Goal: Use online tool/utility: Utilize a website feature to perform a specific function

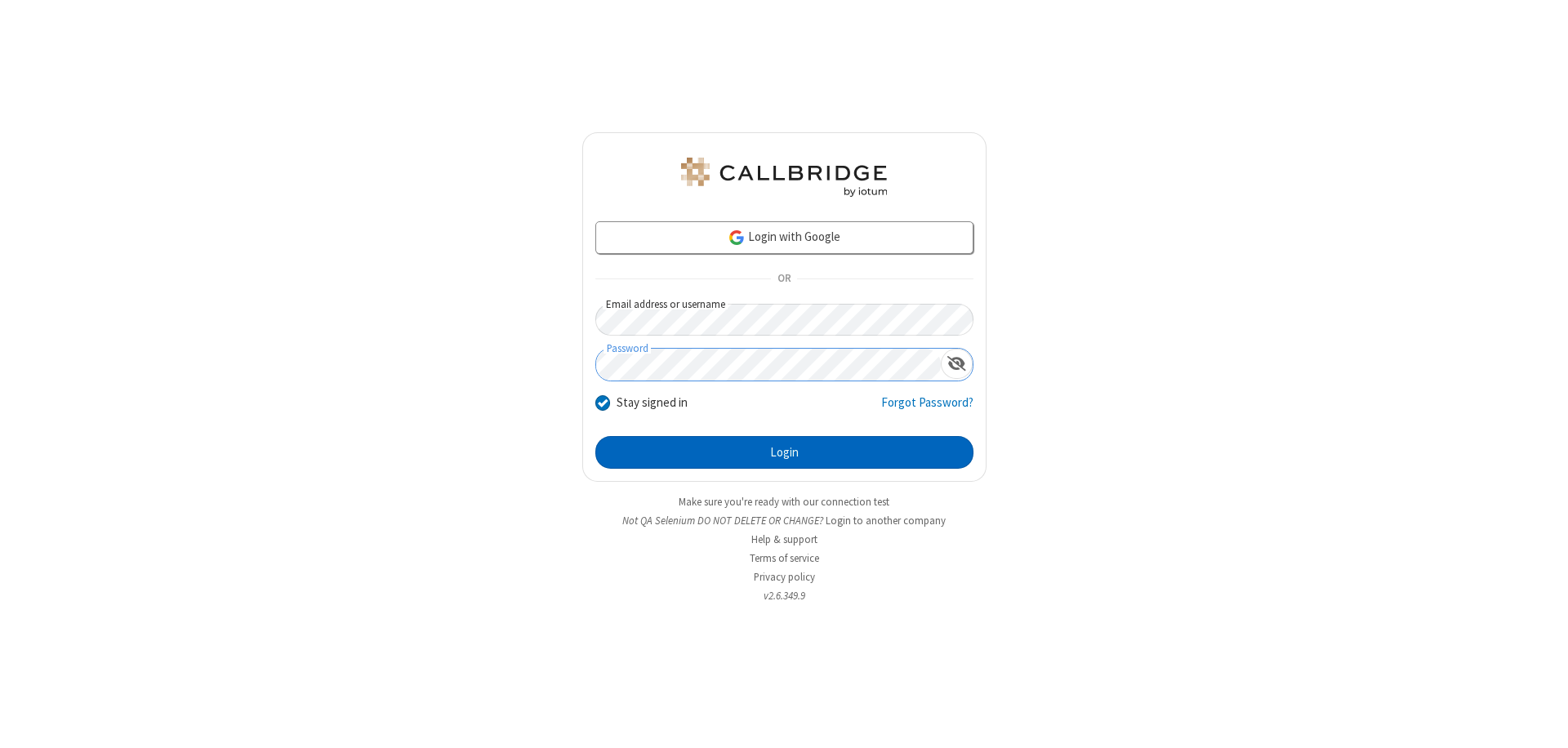
click at [784, 453] on button "Login" at bounding box center [784, 452] width 378 height 33
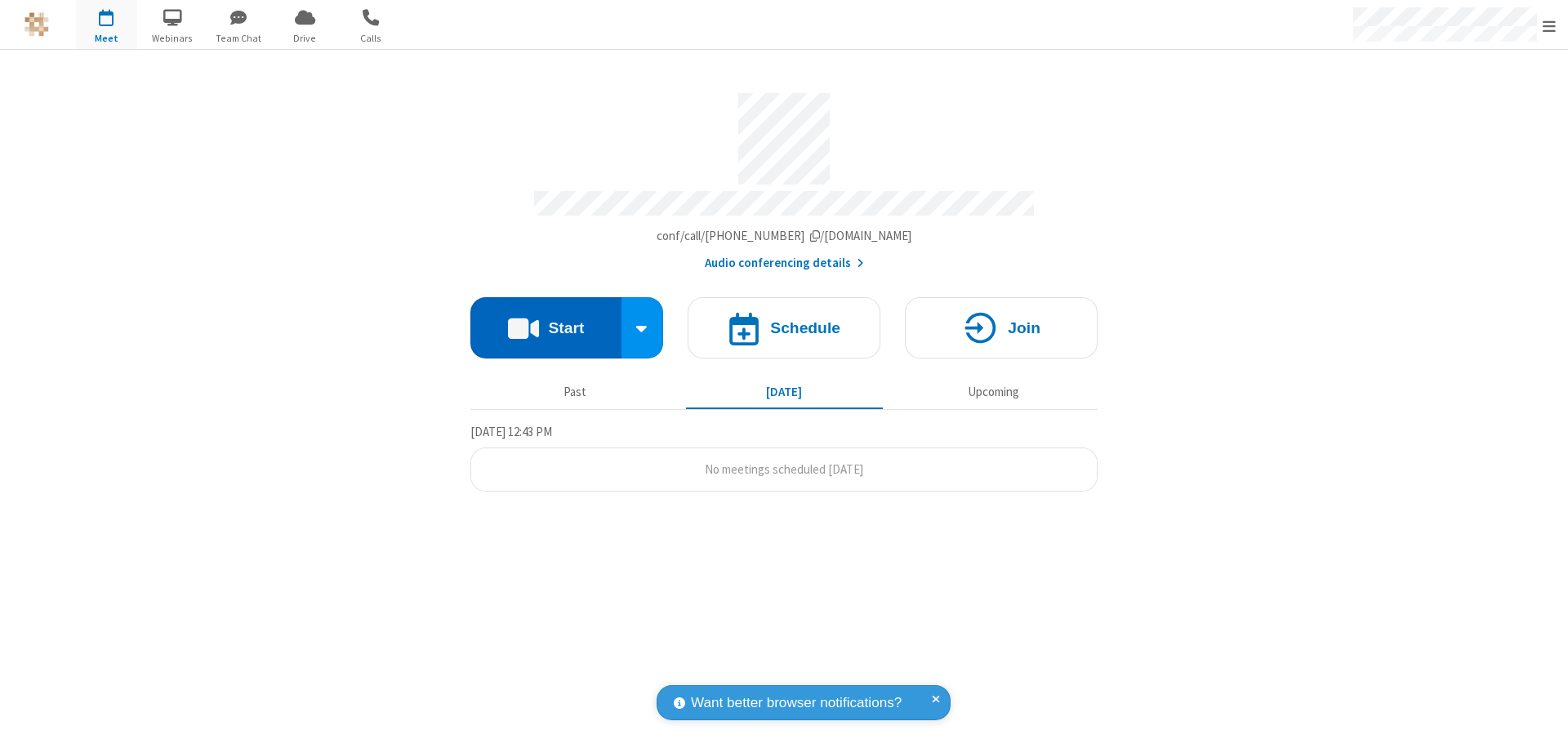
click at [545, 321] on button "Start" at bounding box center [545, 328] width 151 height 61
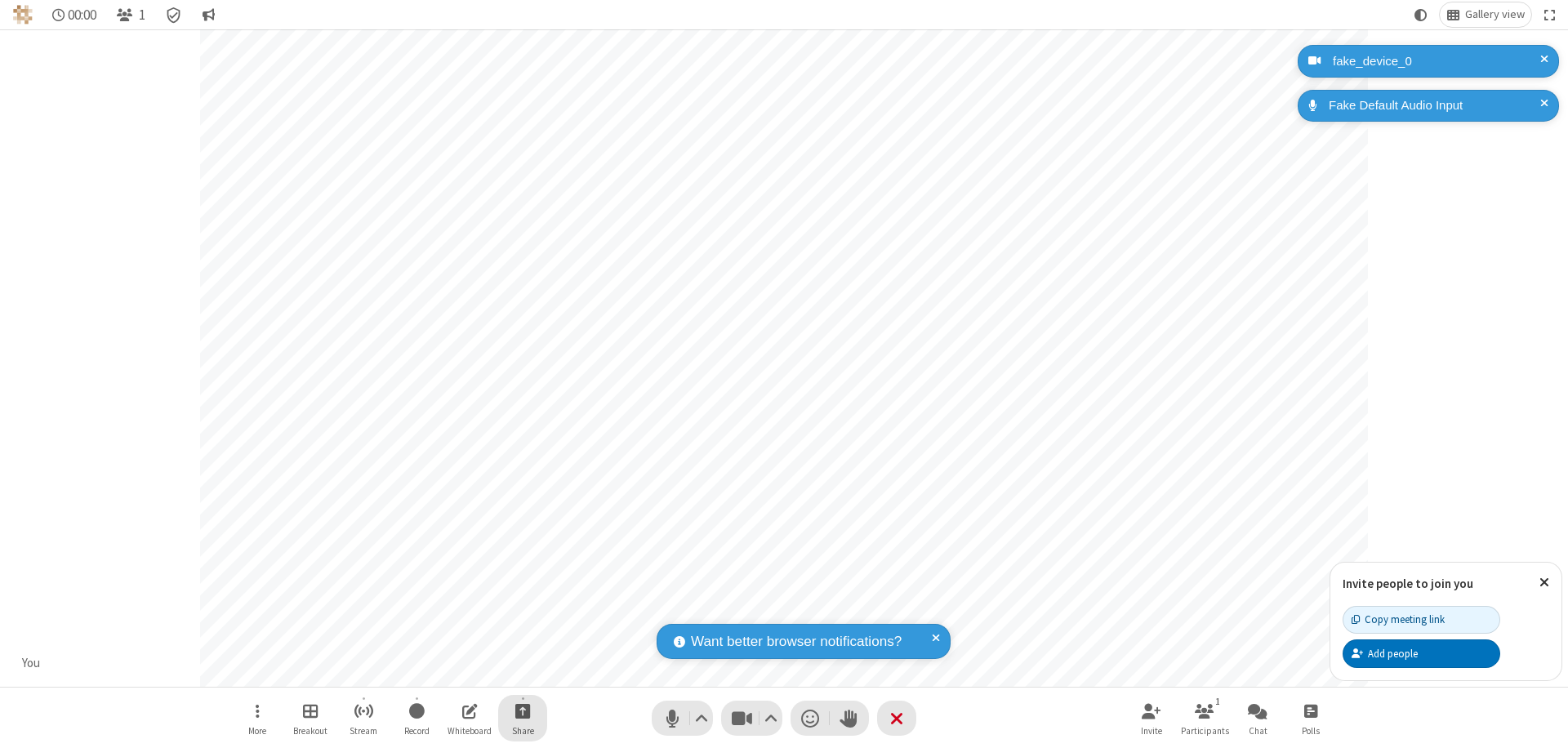
click at [523, 711] on span "Start sharing" at bounding box center [523, 711] width 16 height 20
click at [522, 611] on span "Share additional camera" at bounding box center [532, 614] width 121 height 14
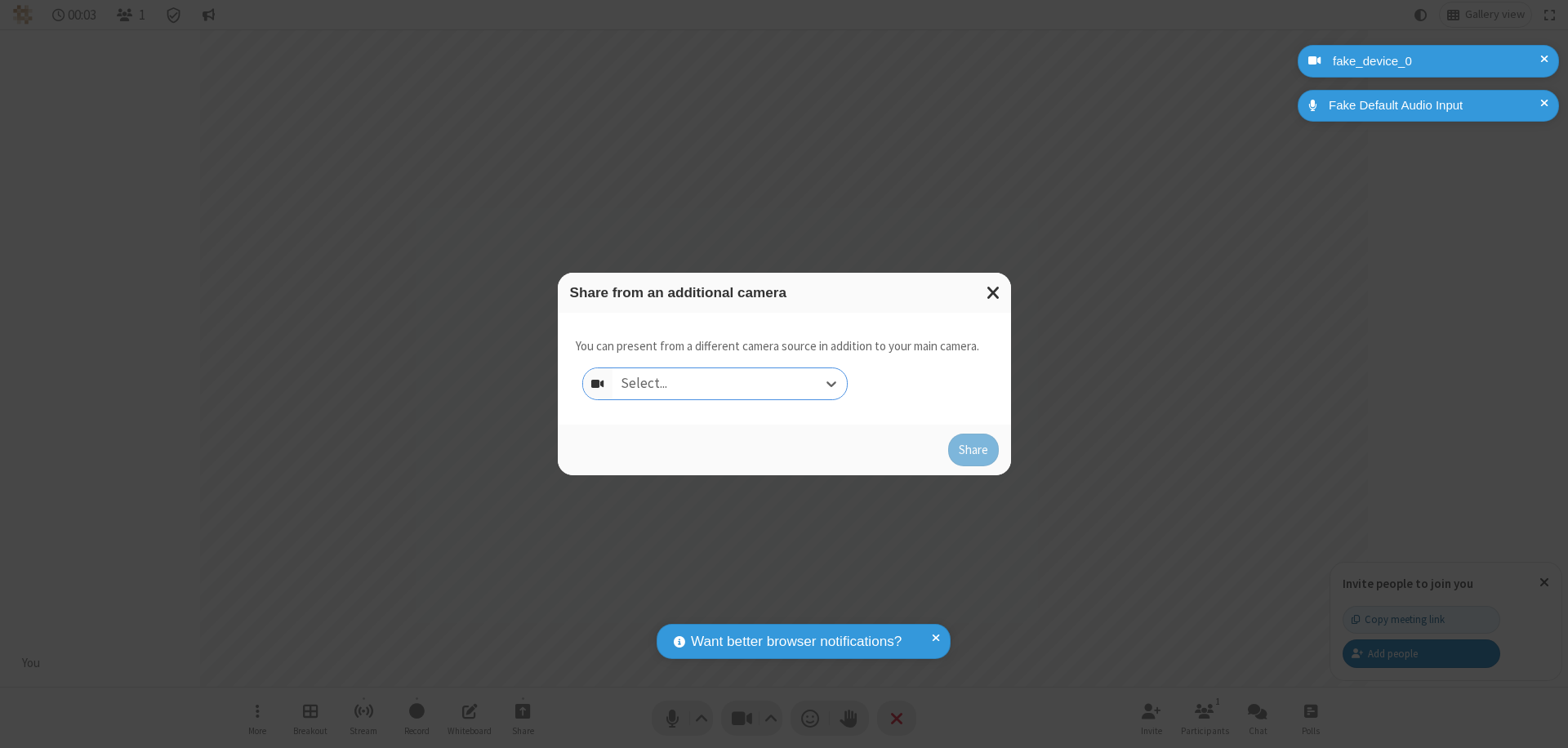
click at [729, 384] on div "Select..." at bounding box center [729, 383] width 234 height 31
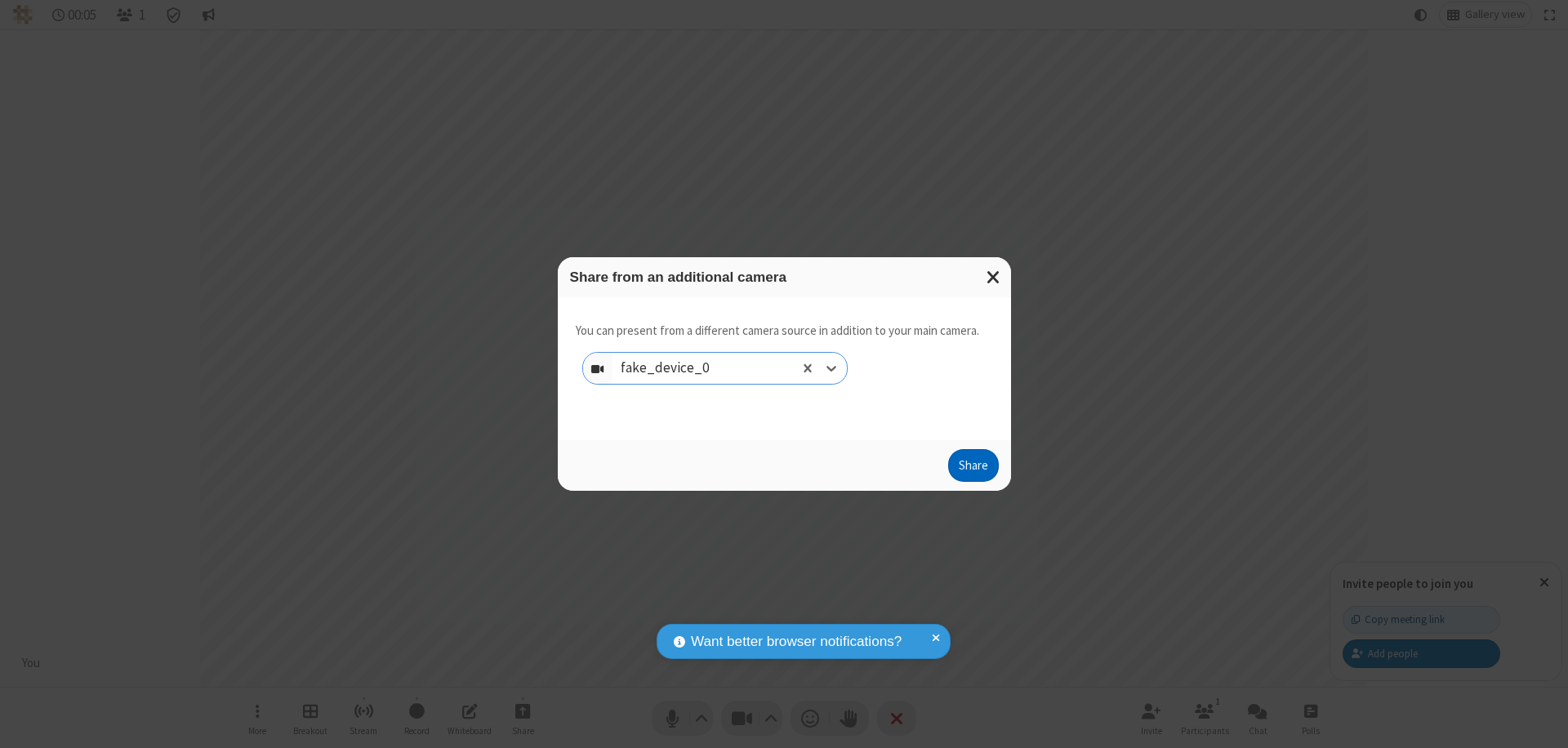
click at [973, 469] on button "Share" at bounding box center [973, 466] width 51 height 33
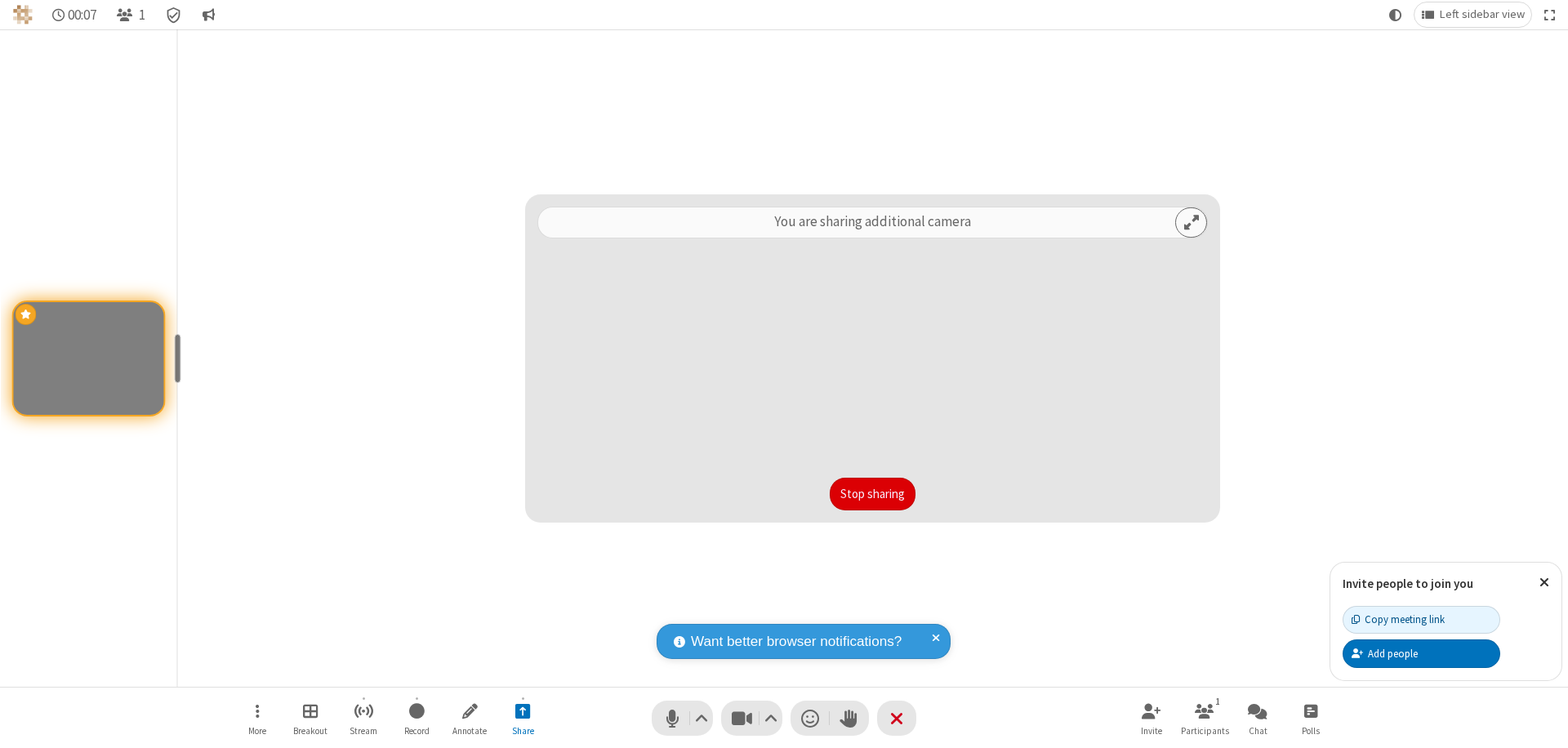
click at [872, 494] on button "Stop sharing" at bounding box center [872, 493] width 85 height 33
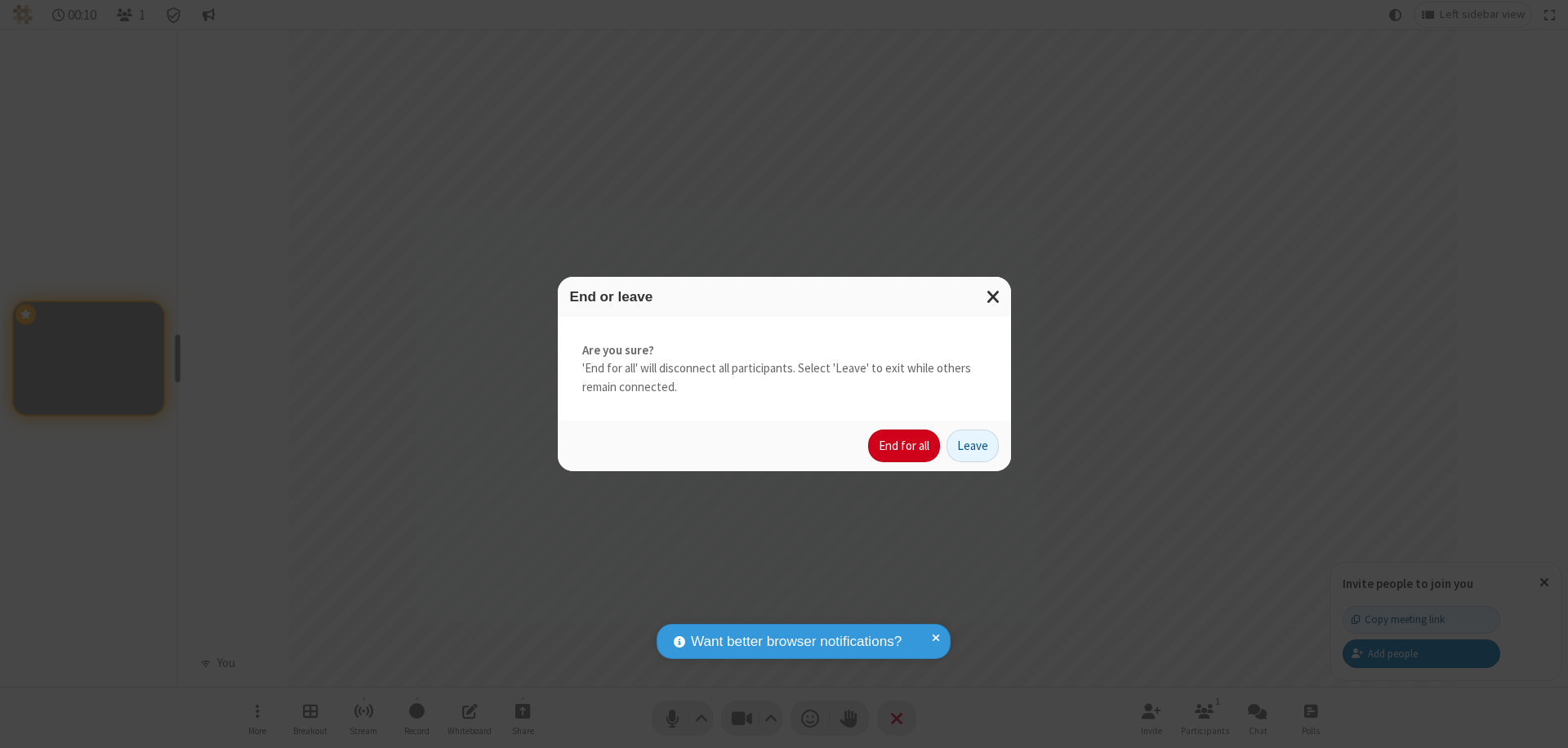
click at [905, 446] on button "End for all" at bounding box center [904, 445] width 72 height 33
